Goal: Information Seeking & Learning: Check status

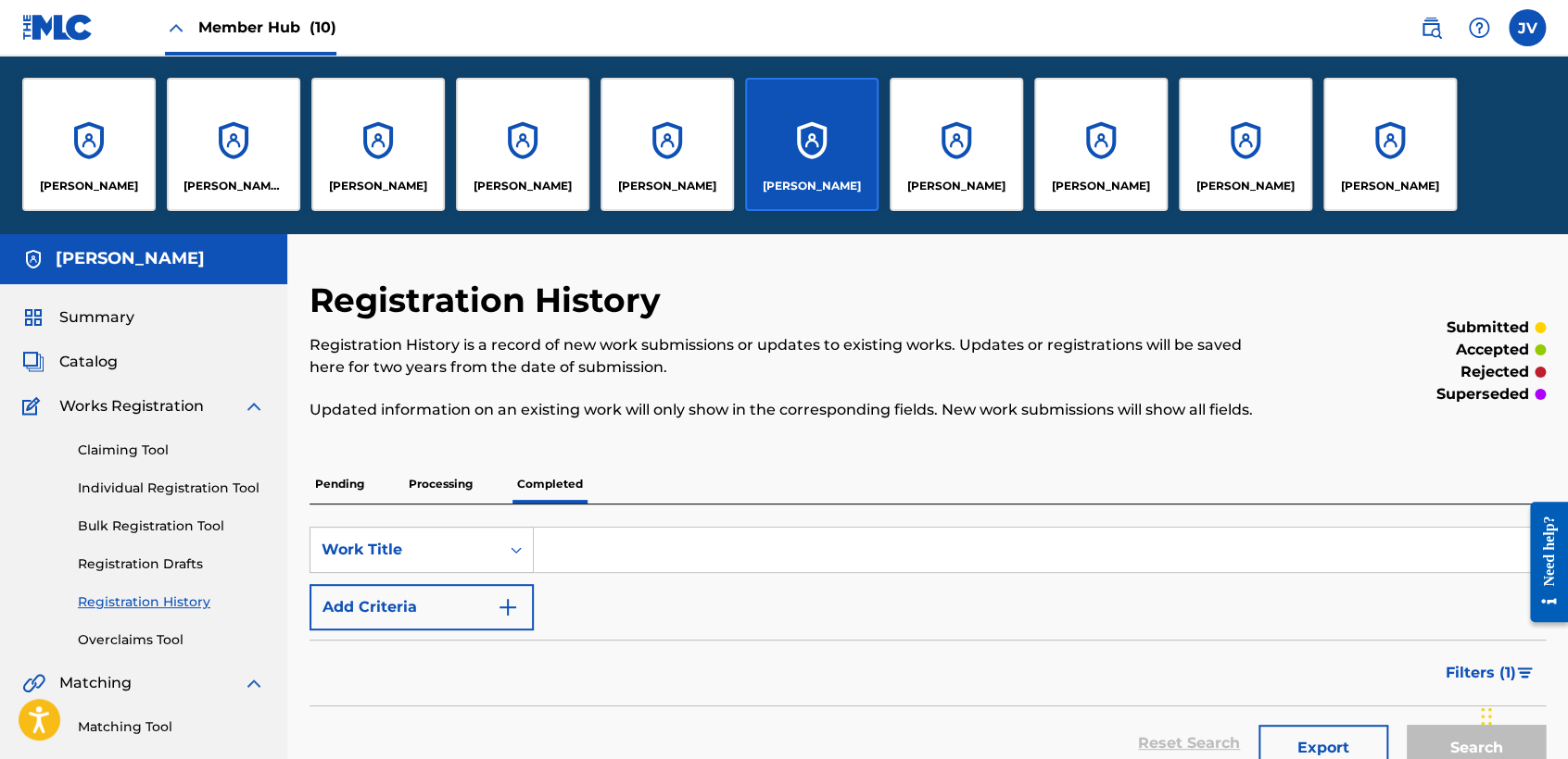
click at [175, 594] on link "Registration History" at bounding box center [171, 602] width 187 height 20
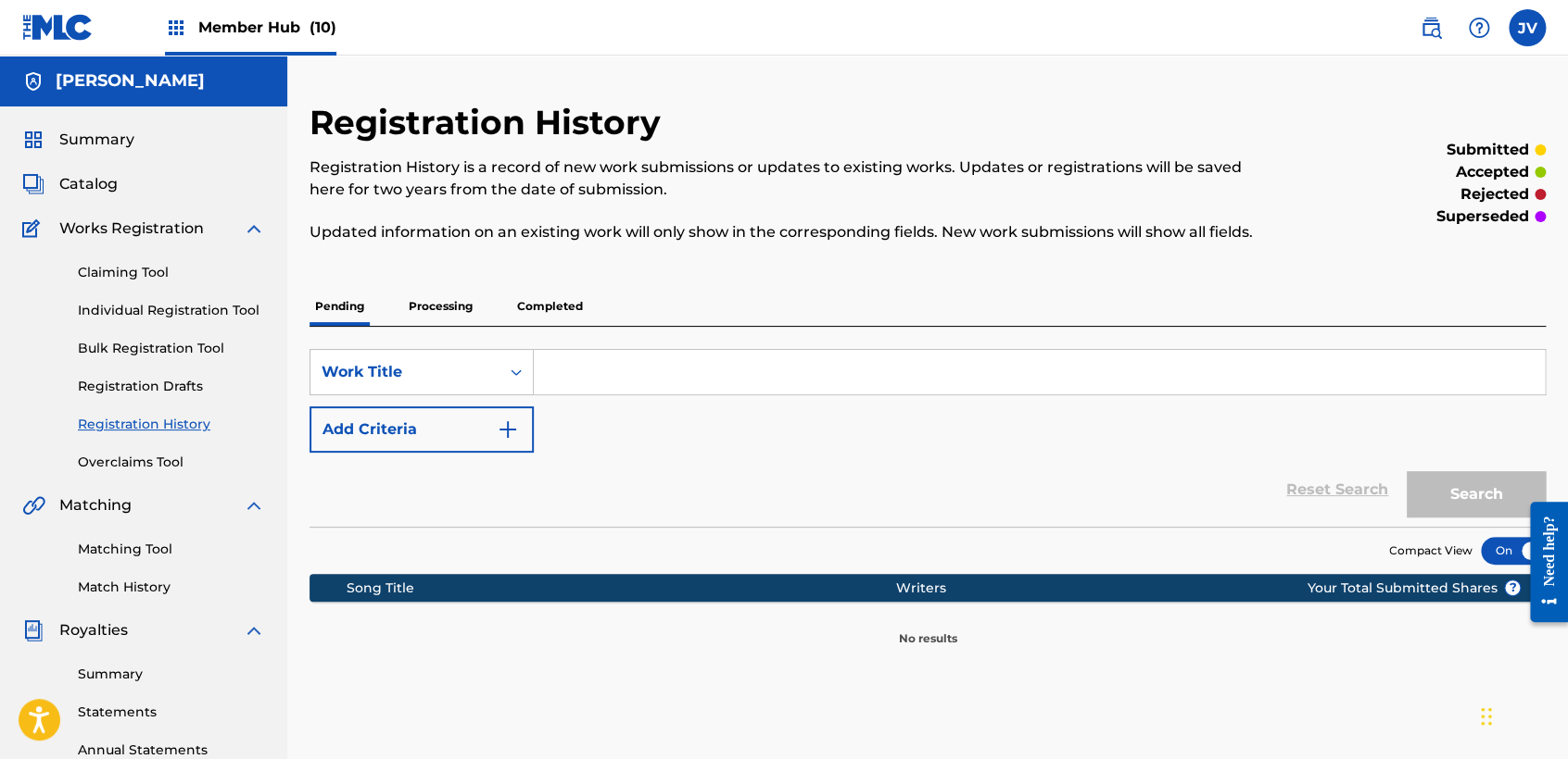
click at [458, 308] on p "Processing" at bounding box center [440, 306] width 75 height 39
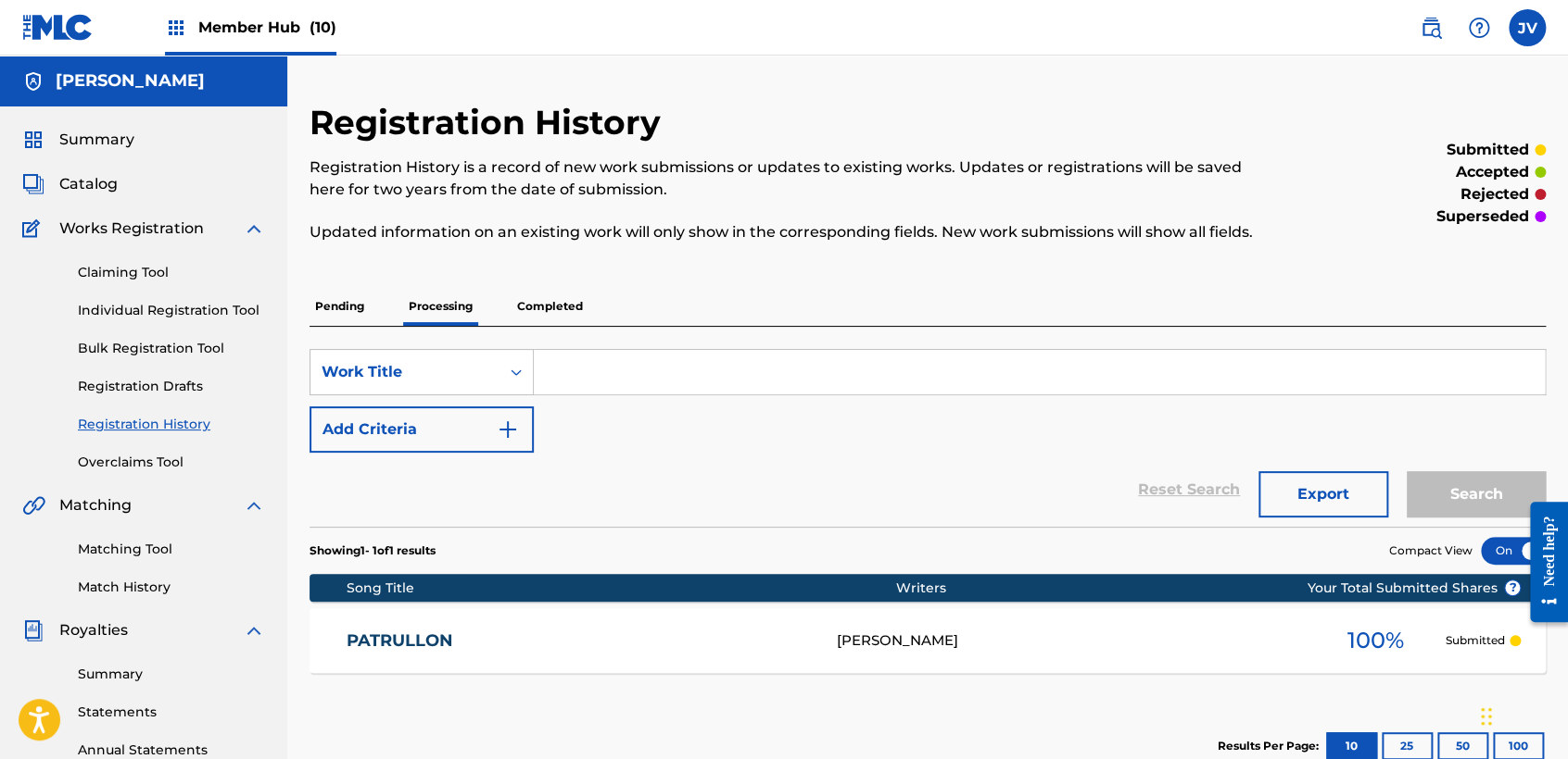
click at [538, 291] on p "Completed" at bounding box center [550, 306] width 77 height 39
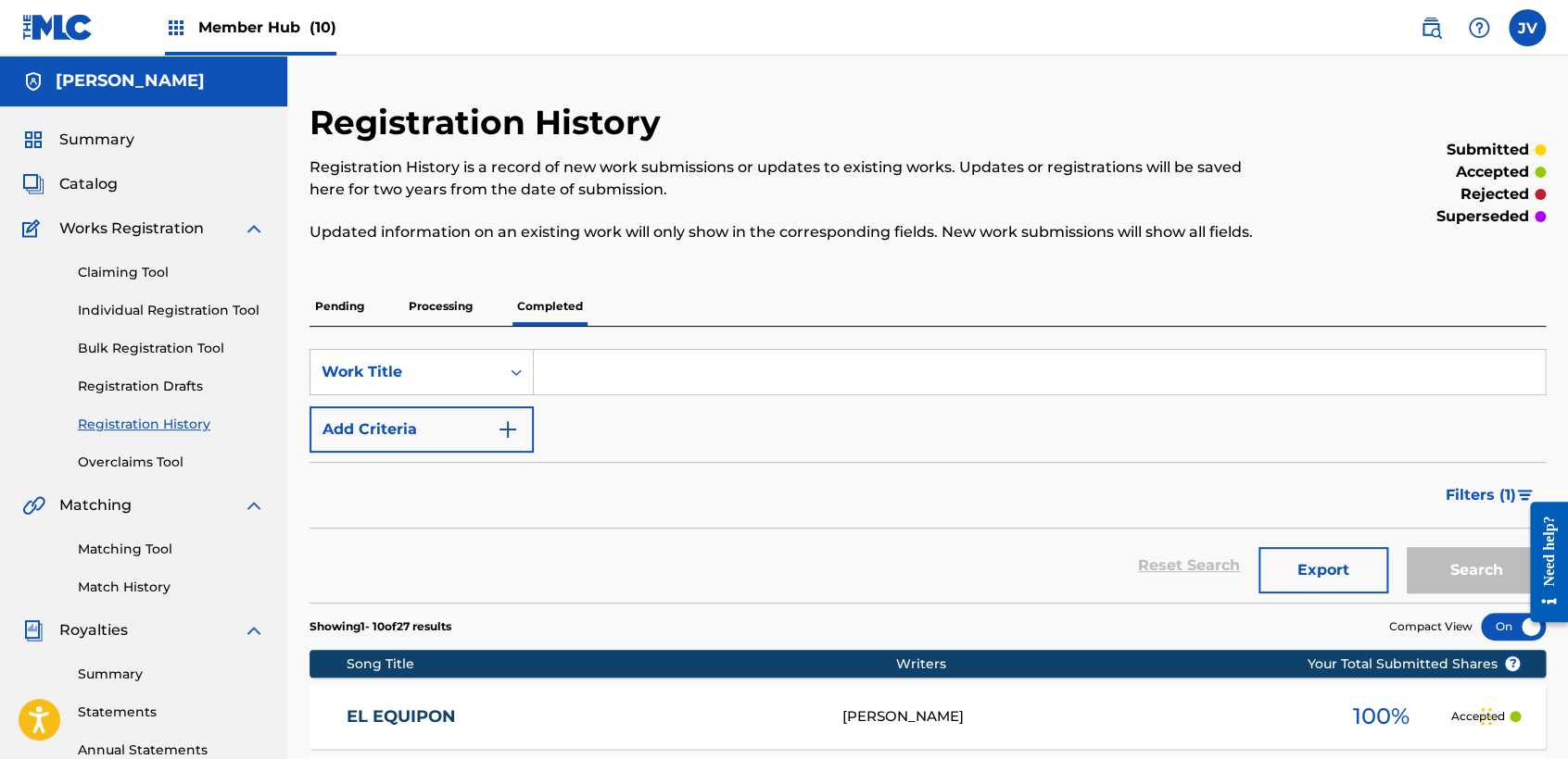
click at [456, 303] on p "Processing" at bounding box center [440, 306] width 75 height 39
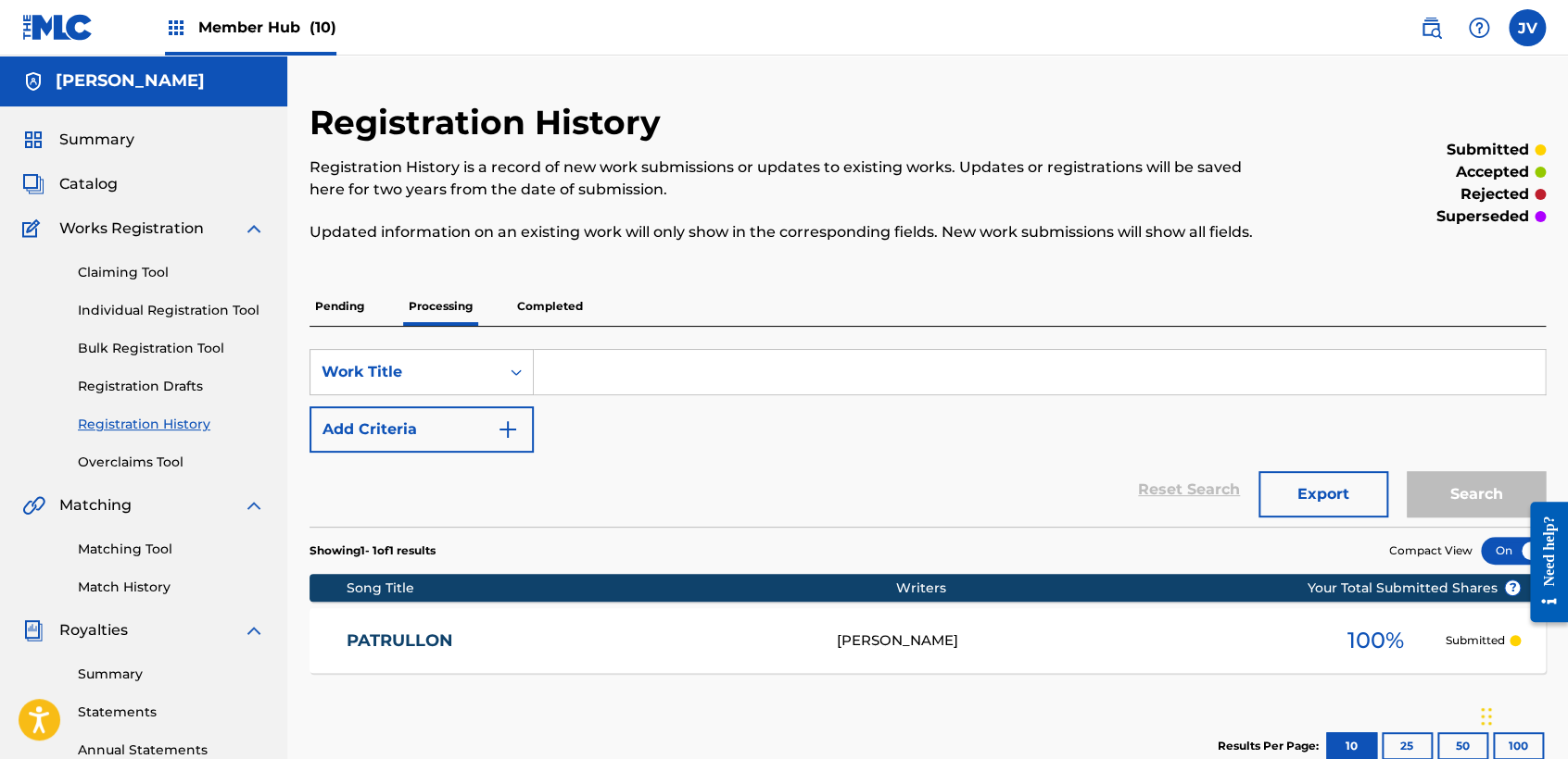
click at [257, 28] on span "Member Hub (10)" at bounding box center [267, 27] width 138 height 22
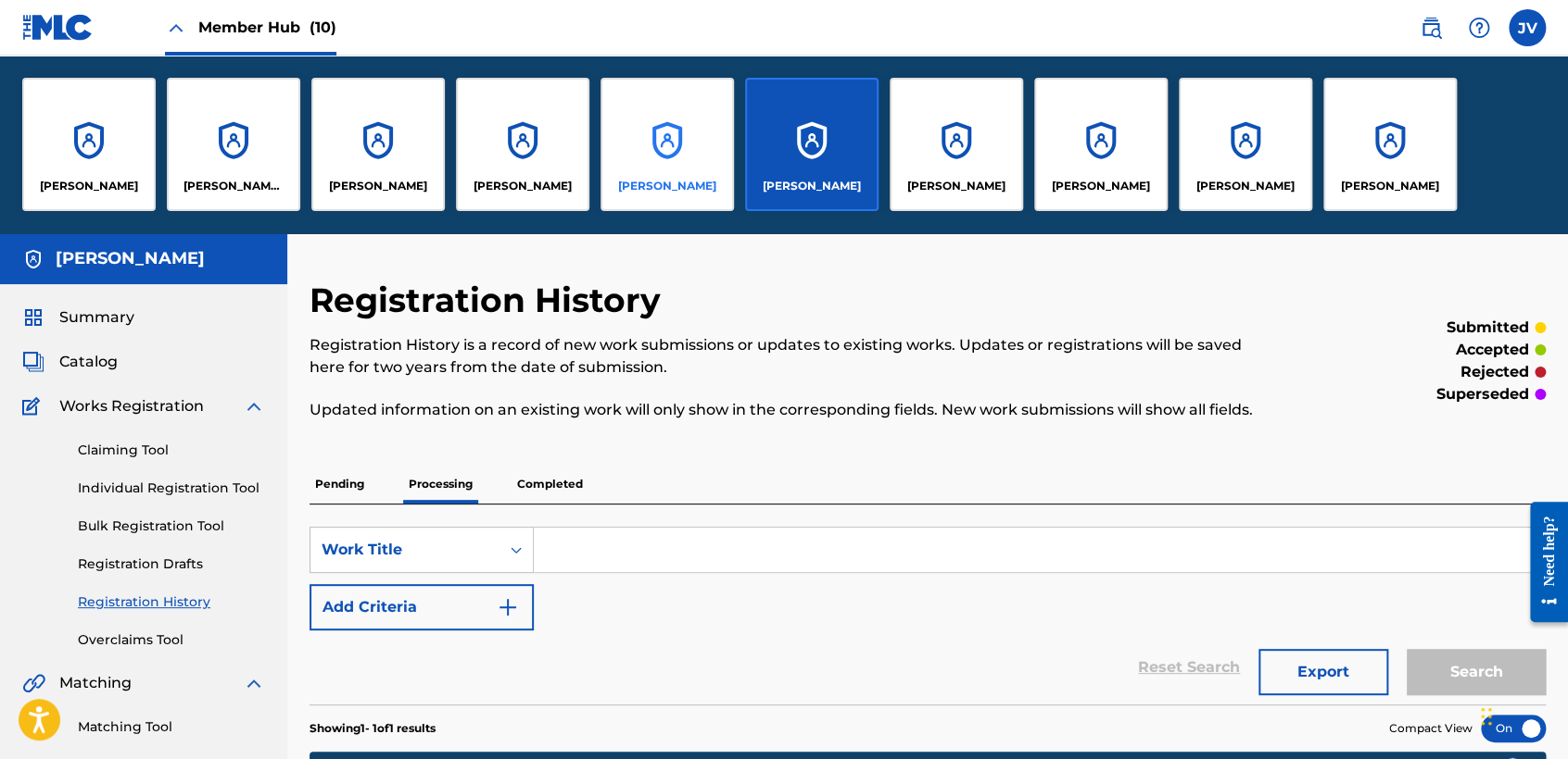
click at [622, 122] on div "[PERSON_NAME]" at bounding box center [667, 143] width 133 height 133
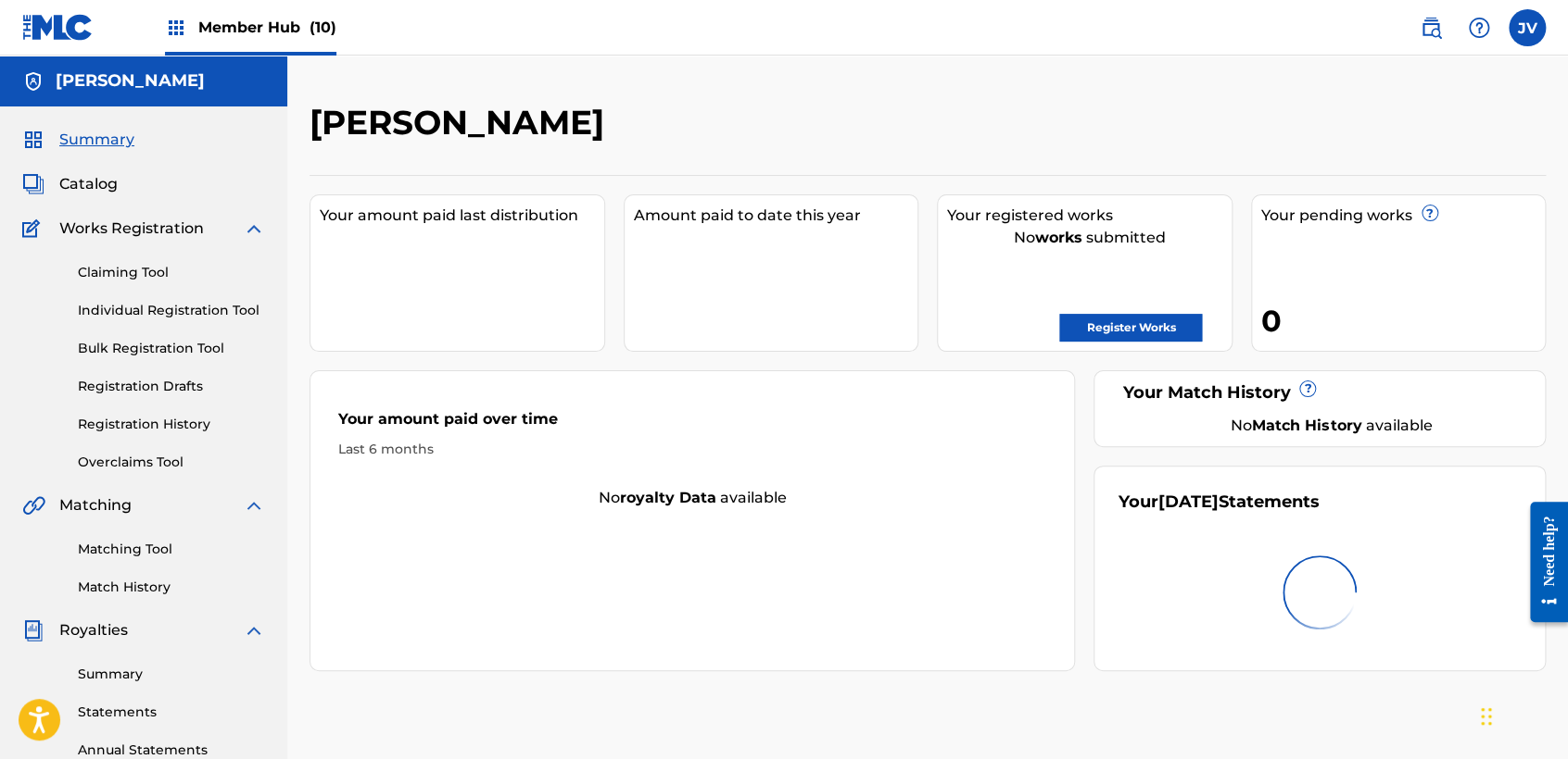
click at [294, 17] on span "Member Hub (10)" at bounding box center [267, 27] width 138 height 22
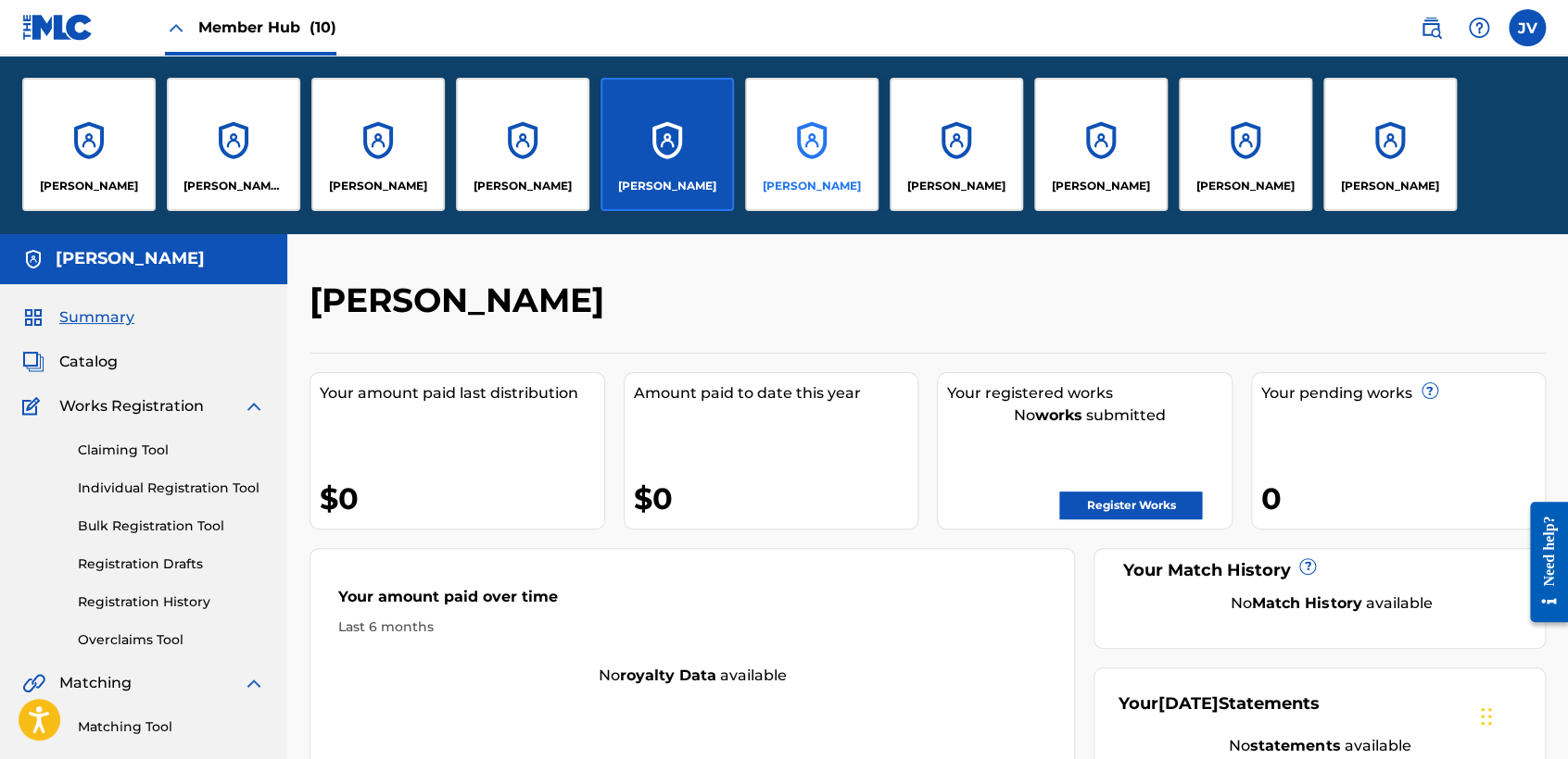
click at [786, 144] on div "[PERSON_NAME]" at bounding box center [811, 143] width 133 height 133
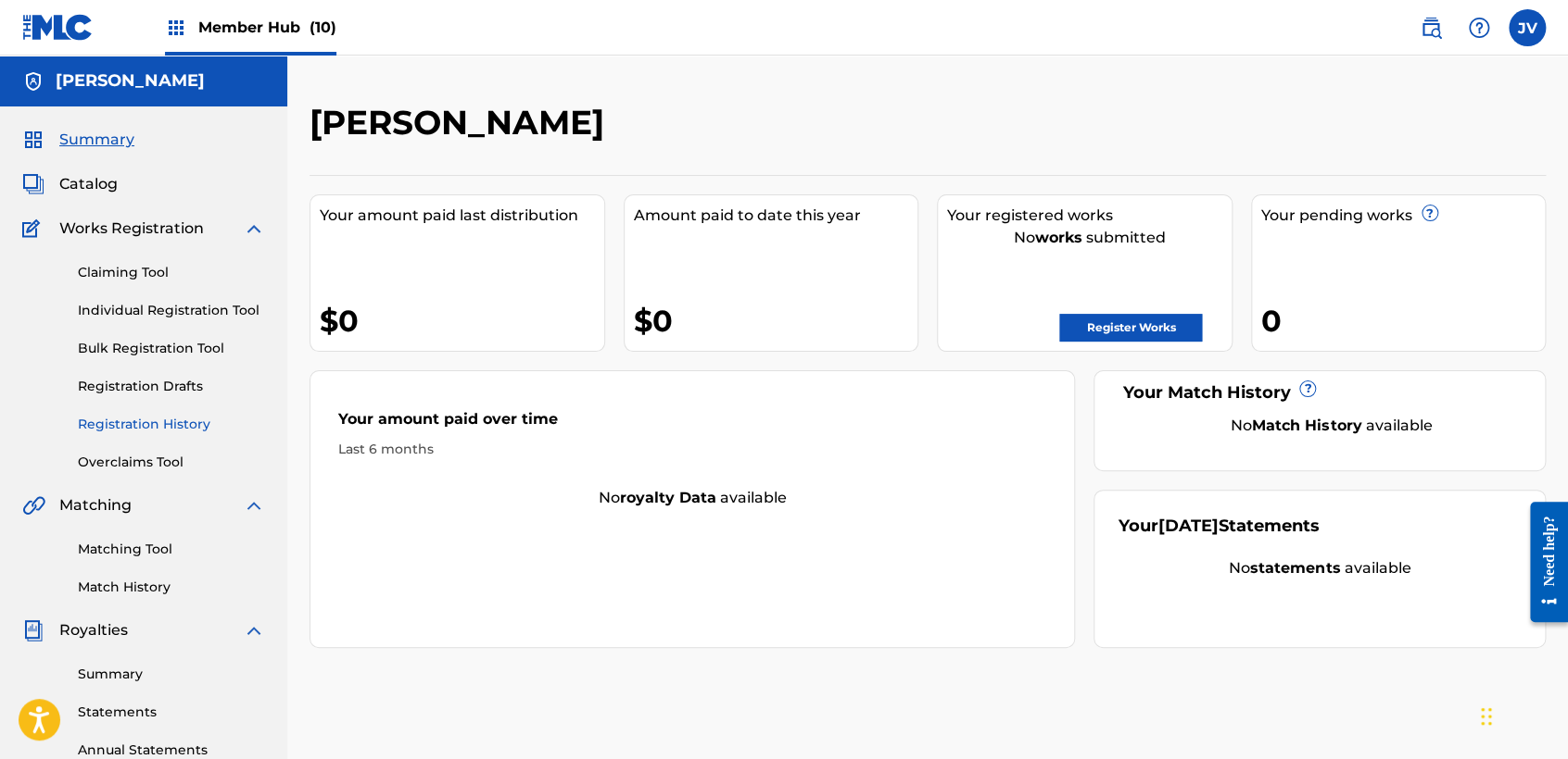
click at [148, 420] on link "Registration History" at bounding box center [171, 424] width 187 height 20
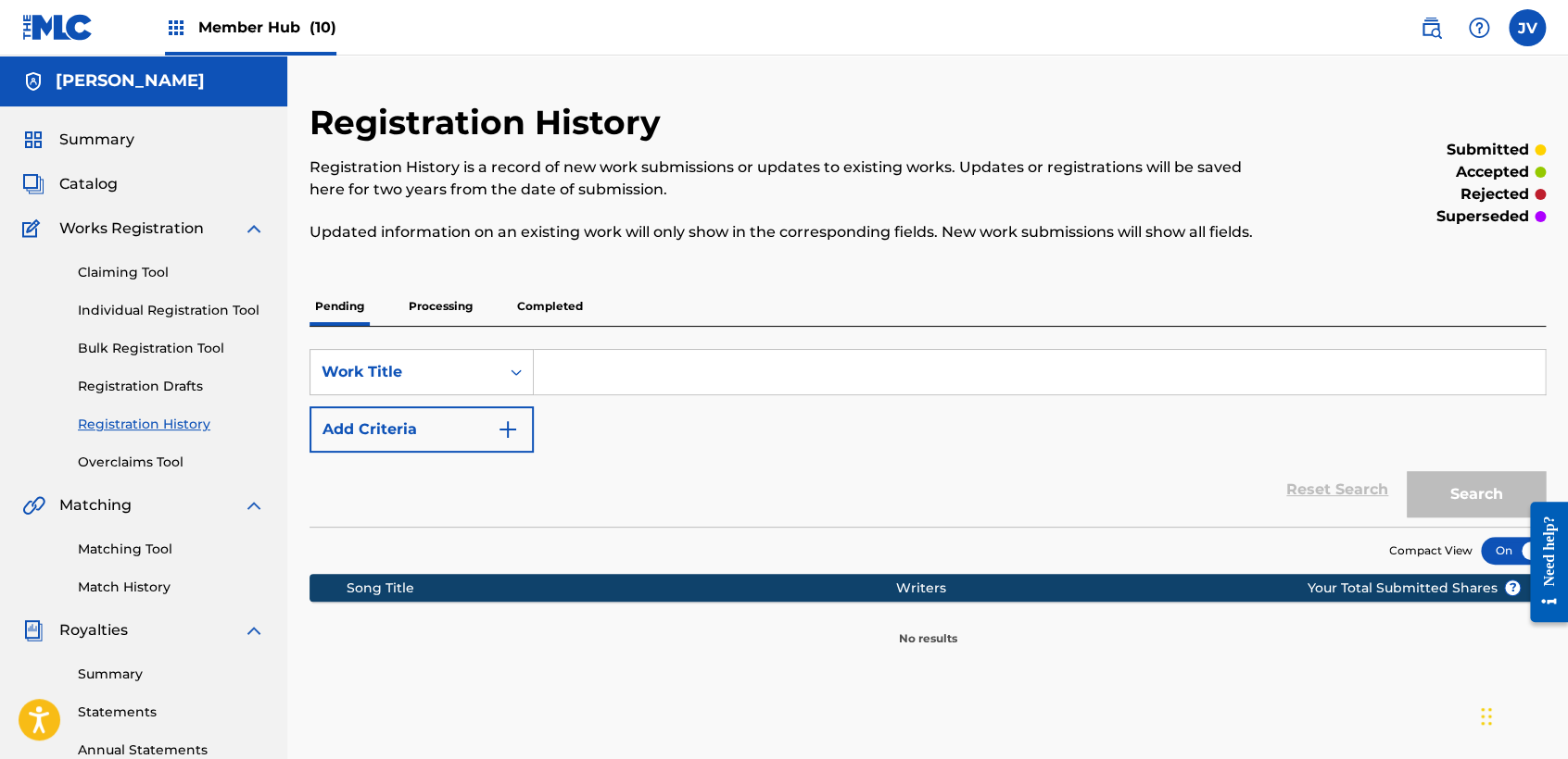
click at [425, 301] on p "Processing" at bounding box center [440, 306] width 75 height 39
